Goal: Task Accomplishment & Management: Manage account settings

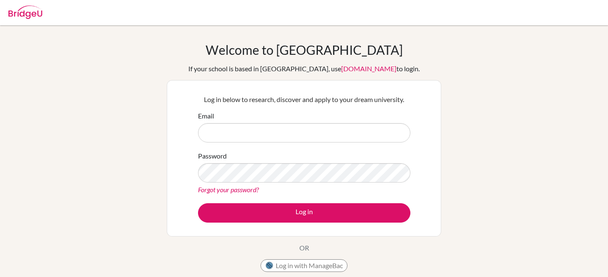
click at [47, 12] on div at bounding box center [303, 12] width 599 height 25
click at [31, 12] on img at bounding box center [25, 12] width 34 height 14
click at [317, 139] on input "Email" at bounding box center [304, 132] width 212 height 19
type input "[PERSON_NAME][EMAIL_ADDRESS][DOMAIN_NAME]"
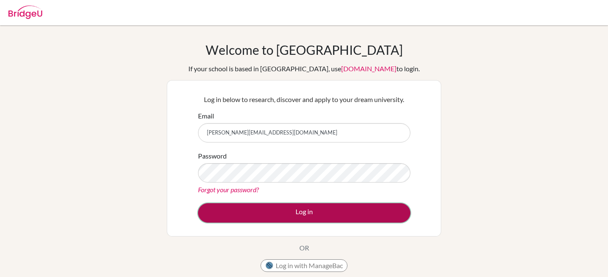
click at [278, 205] on button "Log in" at bounding box center [304, 212] width 212 height 19
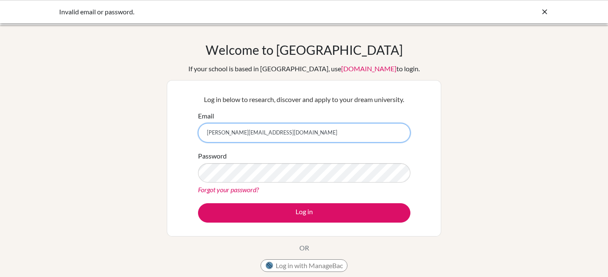
paste input "d1dsfe3@@"
type input "saindhavi@student.isutrecht.nl"
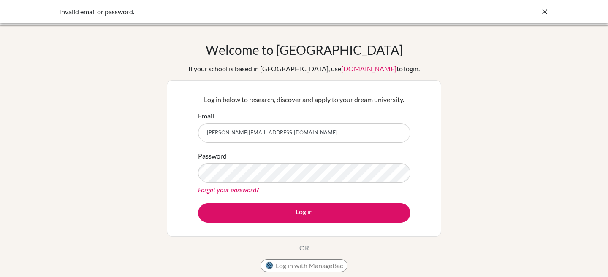
click at [335, 200] on form "Email saindhavi@student.isutrecht.nl Password Forgot your password? Log in" at bounding box center [304, 167] width 212 height 112
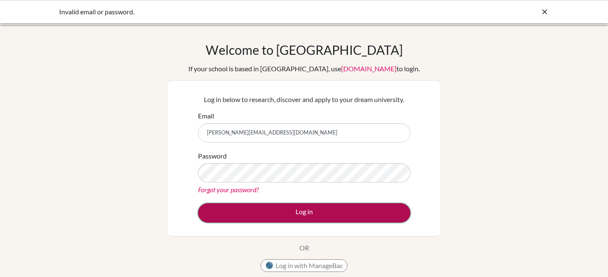
click at [334, 208] on button "Log in" at bounding box center [304, 212] width 212 height 19
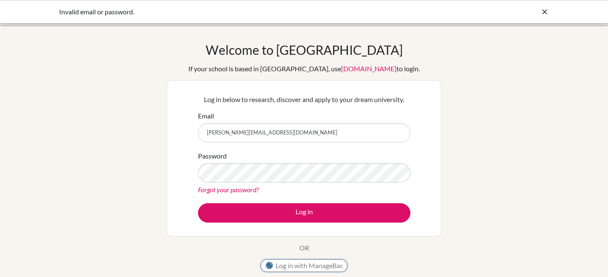
click at [306, 263] on button "Log in with ManageBac" at bounding box center [303, 266] width 87 height 13
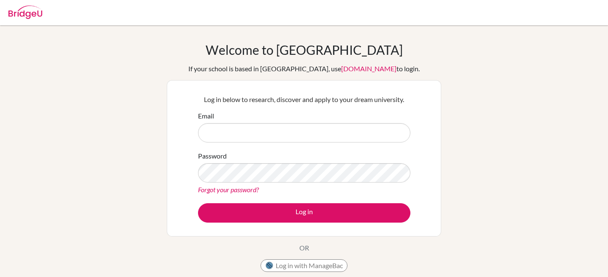
click at [327, 123] on input "Email" at bounding box center [304, 132] width 212 height 19
type input "[PERSON_NAME][EMAIL_ADDRESS][DOMAIN_NAME]"
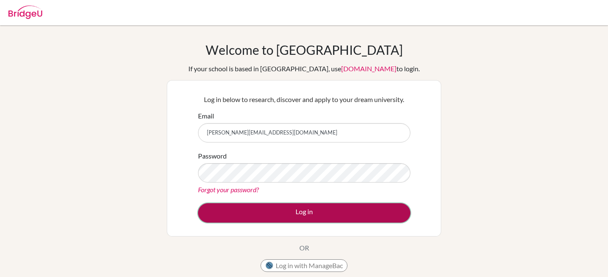
click at [254, 219] on button "Log in" at bounding box center [304, 212] width 212 height 19
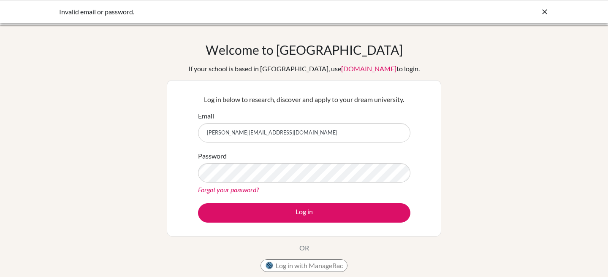
click at [228, 133] on input "[PERSON_NAME][EMAIL_ADDRESS][DOMAIN_NAME]" at bounding box center [304, 132] width 212 height 19
type input "saindhavi.rajeshkuma@student.isutrecht.nl"
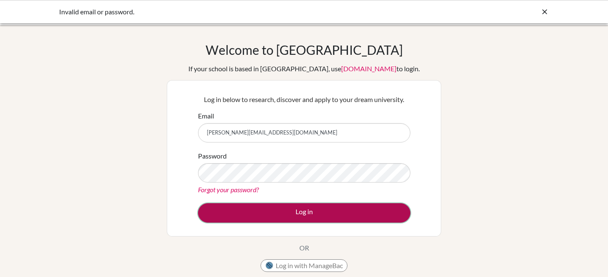
click at [270, 212] on button "Log in" at bounding box center [304, 212] width 212 height 19
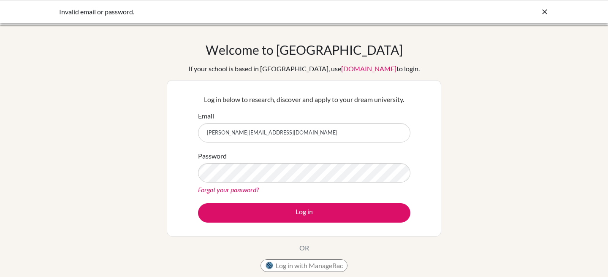
click at [240, 186] on link "Forgot your password?" at bounding box center [228, 190] width 61 height 8
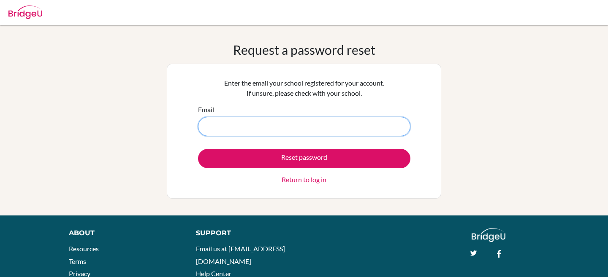
paste input "[PERSON_NAME][EMAIL_ADDRESS][DOMAIN_NAME]"
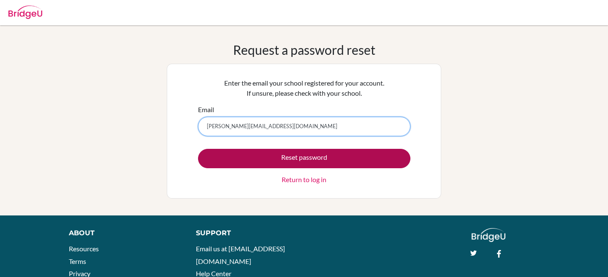
type input "[PERSON_NAME][EMAIL_ADDRESS][DOMAIN_NAME]"
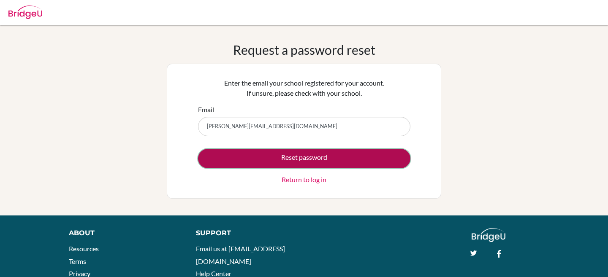
click at [245, 164] on button "Reset password" at bounding box center [304, 158] width 212 height 19
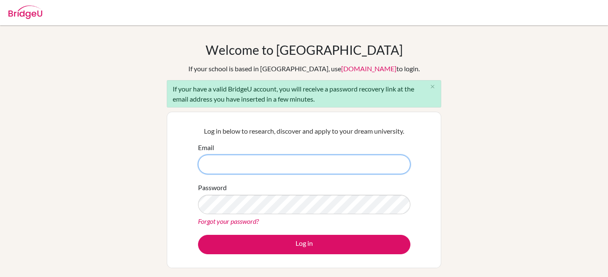
paste input "[PERSON_NAME][EMAIL_ADDRESS][DOMAIN_NAME]"
click at [228, 163] on input "[PERSON_NAME][EMAIL_ADDRESS][DOMAIN_NAME]" at bounding box center [304, 164] width 212 height 19
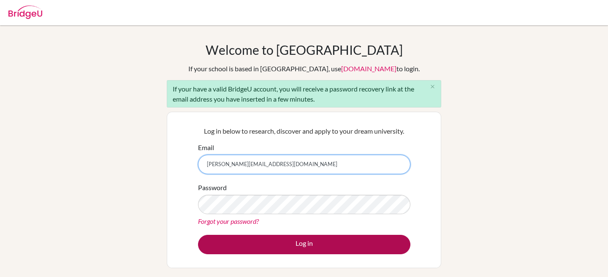
type input "[PERSON_NAME][EMAIL_ADDRESS][DOMAIN_NAME]"
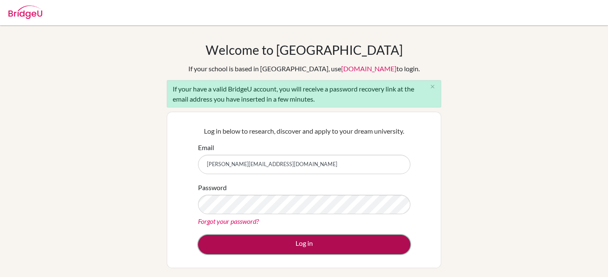
click at [235, 241] on button "Log in" at bounding box center [304, 244] width 212 height 19
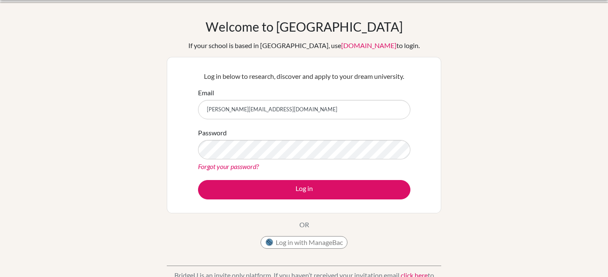
scroll to position [32, 0]
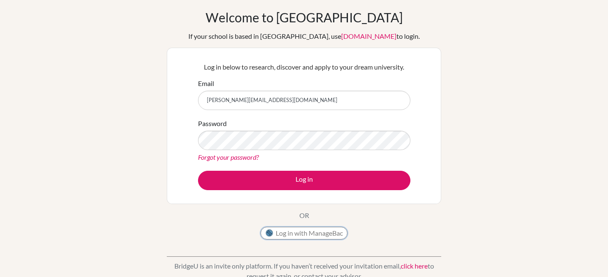
click at [297, 238] on button "Log in with ManageBac" at bounding box center [303, 233] width 87 height 13
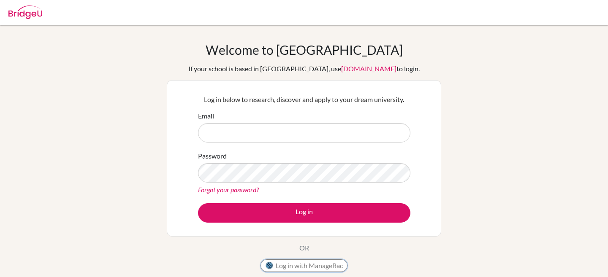
click at [342, 262] on button "Log in with ManageBac" at bounding box center [303, 266] width 87 height 13
